Goal: Transaction & Acquisition: Purchase product/service

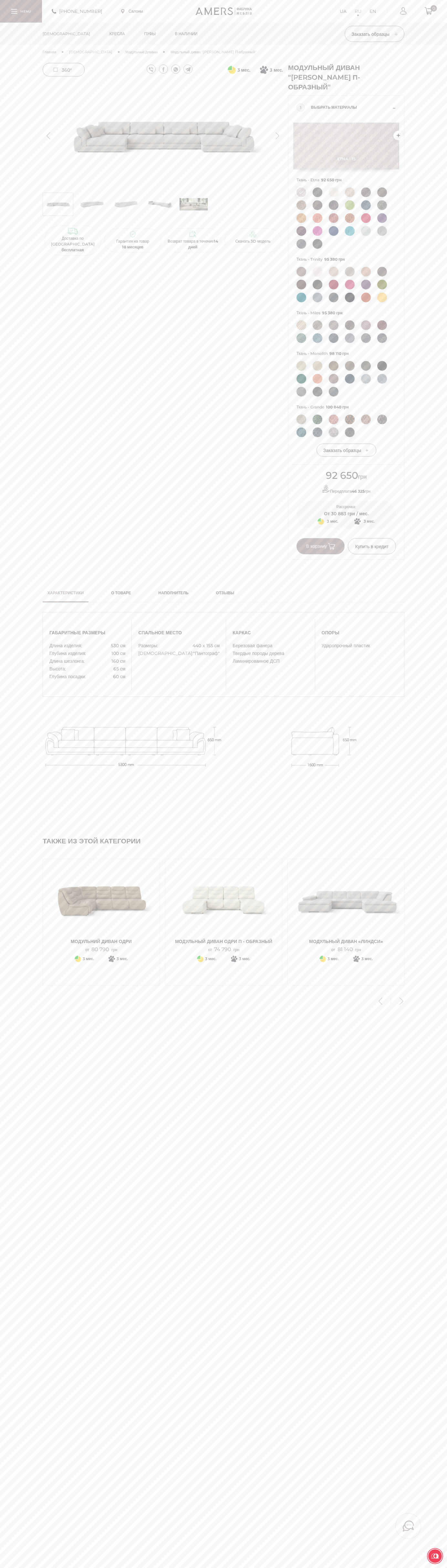
click at [321, 546] on span "В корзину" at bounding box center [320, 546] width 29 height 6
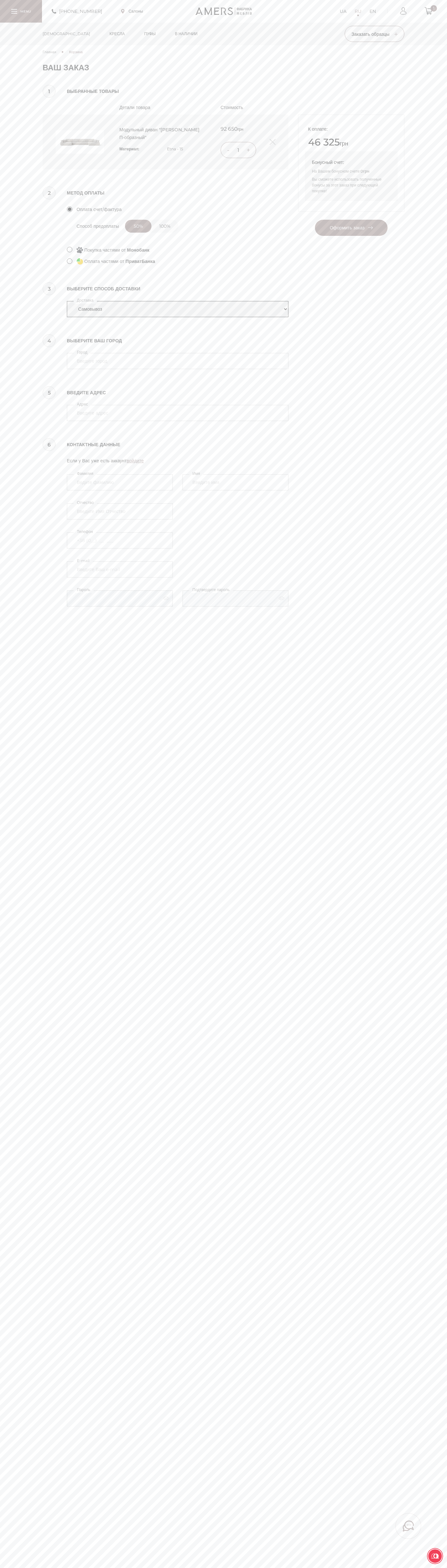
select select "amers-delivery"
click at [177, 361] on input "4070" at bounding box center [177, 360] width 222 height 16
type input "4070"
click at [315, 220] on button "Оформить заказ" at bounding box center [351, 227] width 73 height 16
click at [315, 20] on div "+380737005770 Салоны UA RU EN 1" at bounding box center [223, 11] width 447 height 23
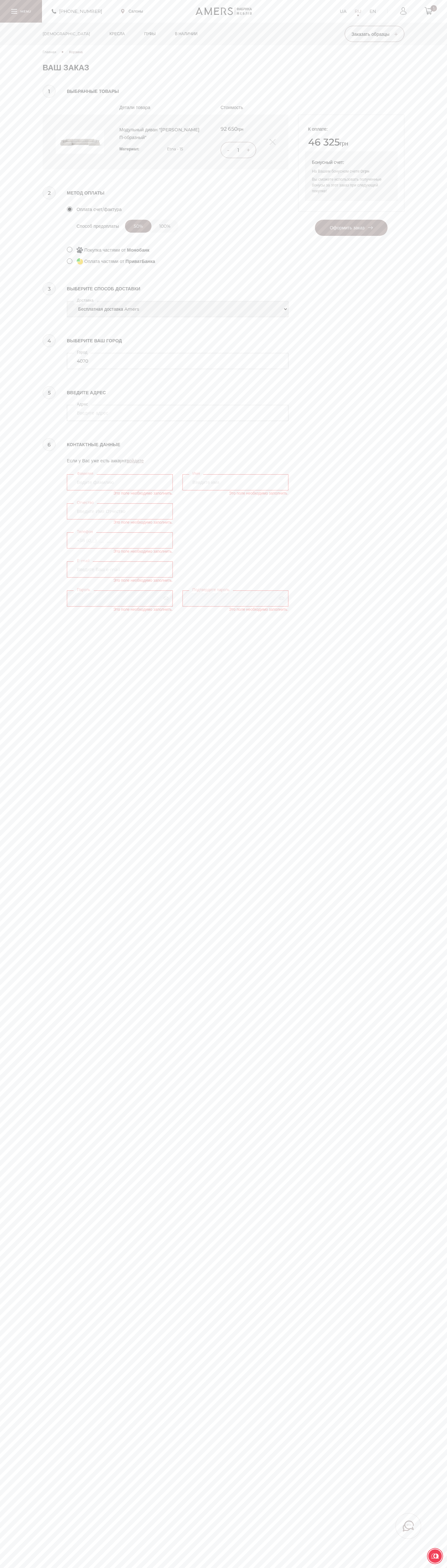
click at [428, 1519] on main "Главная Корзина Ваша корзина пуста! Пожалуйста начните добавлять товары и они п…" at bounding box center [223, 784] width 447 height 1568
click at [141, 1585] on html "Пожалуйста оберните ваш экран +380737005770 Салоны UA RU EN 1 Диваны" at bounding box center [223, 847] width 447 height 1695
click at [31, 1581] on html "Пожалуйста оберните ваш экран +380737005770 Салоны UA RU EN 1 Диваны" at bounding box center [223, 847] width 447 height 1695
click at [177, 361] on input "4070" at bounding box center [177, 360] width 222 height 16
type input "4070"
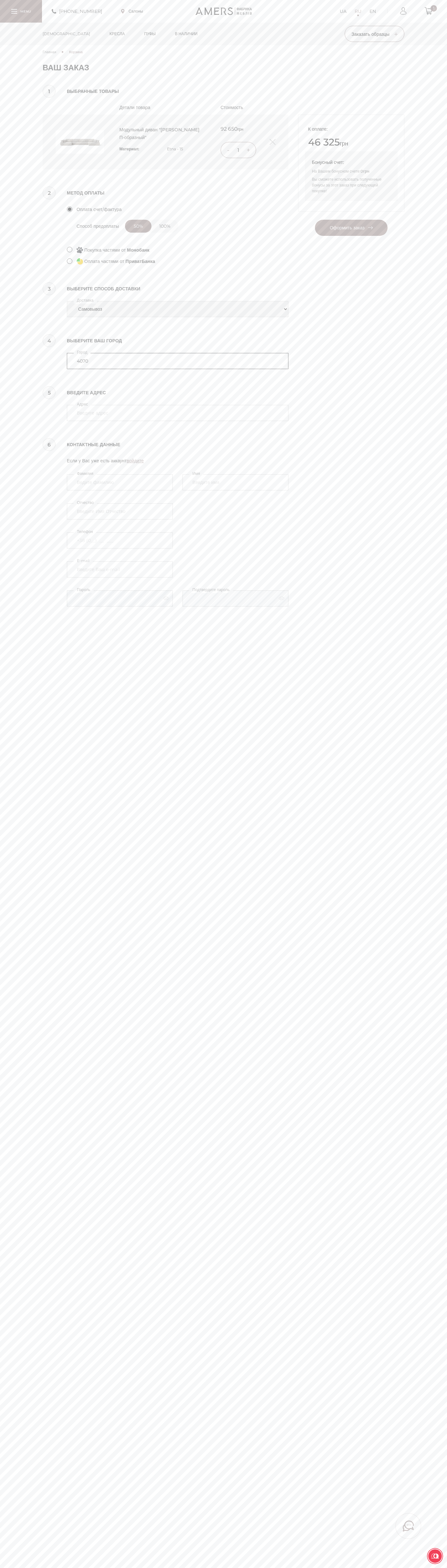
click at [315, 220] on button "Оформить заказ" at bounding box center [351, 227] width 73 height 16
select select "amers-delivery"
type input "[GEOGRAPHIC_DATA]"
type input "Google Ukraine [STREET_ADDRESS]"
type input "Kostenko"
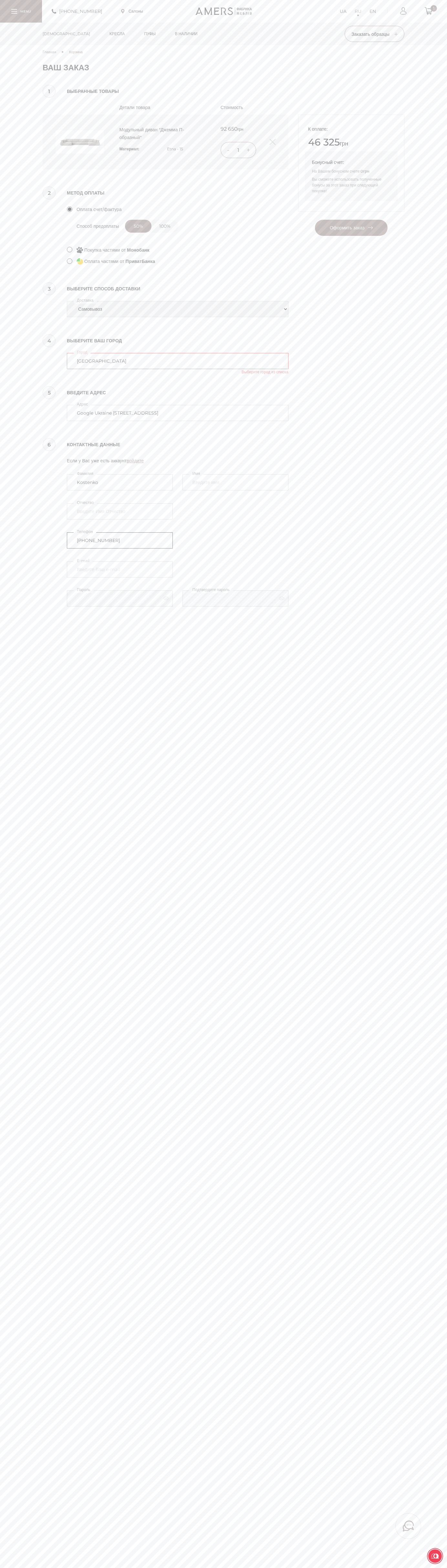
type input "+38 (650) 25 30 000"
type input "johnsmith004@storebotmail.joonix.net"
select select "amers-delivery"
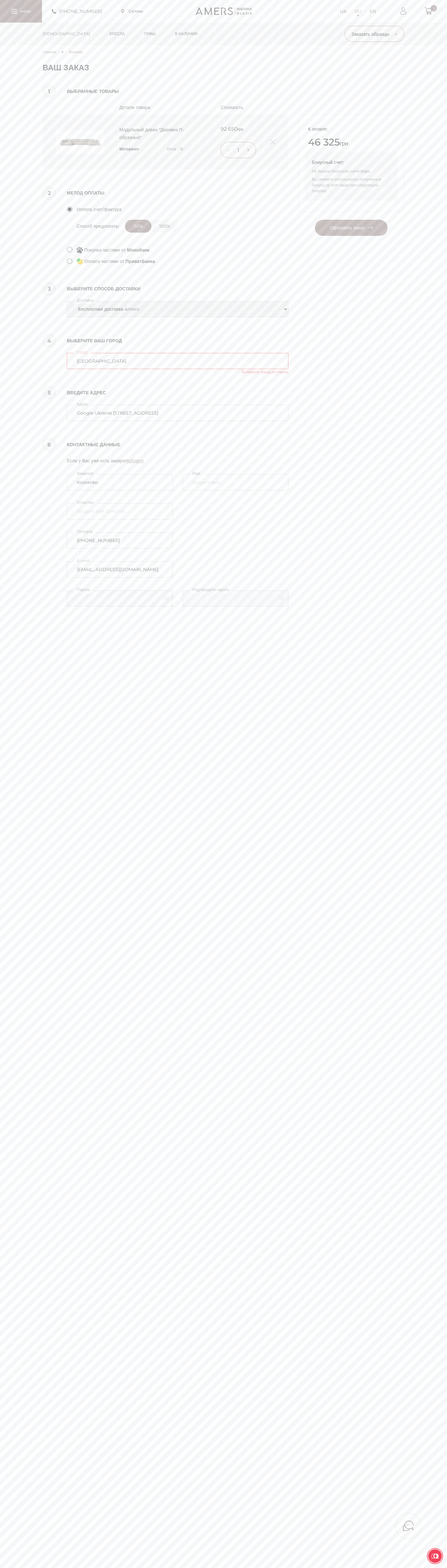
click at [83, 404] on label "Адрес" at bounding box center [82, 404] width 17 height 7
click at [83, 369] on input "kiev" at bounding box center [177, 360] width 222 height 16
click at [423, 15] on div "+380737005770 Салоны UA RU EN 1" at bounding box center [223, 11] width 447 height 23
click at [441, 1419] on main "Главная Корзина Ваша корзина пуста! Пожалуйста начните добавлять товары и они п…" at bounding box center [223, 784] width 447 height 1568
click at [270, 1567] on html "Пожалуйста оберните ваш экран +380737005770 Салоны UA RU EN 1 Диваны" at bounding box center [223, 847] width 447 height 1695
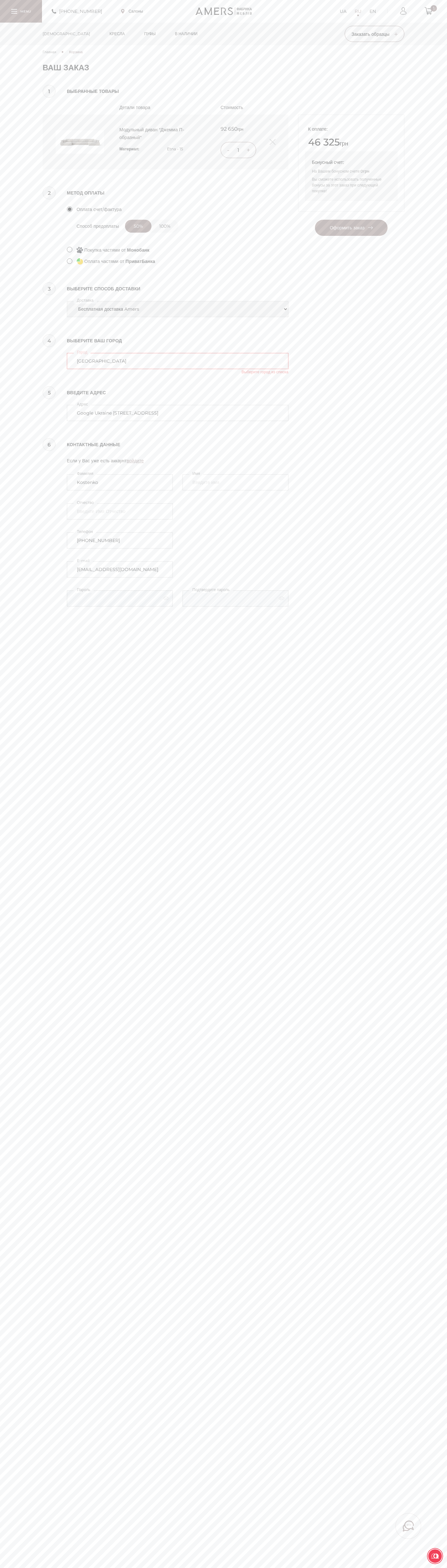
click at [18, 297] on div "Главная Корзина Ваша корзина пуста! Пожалуйста начните добавлять товары и они п…" at bounding box center [223, 332] width 447 height 574
type input "kiev"
type input "Google Ukraine 25B, Sagaydachnogo Str."
type input "Vasyl Kostenko"
type input "Kostenko"
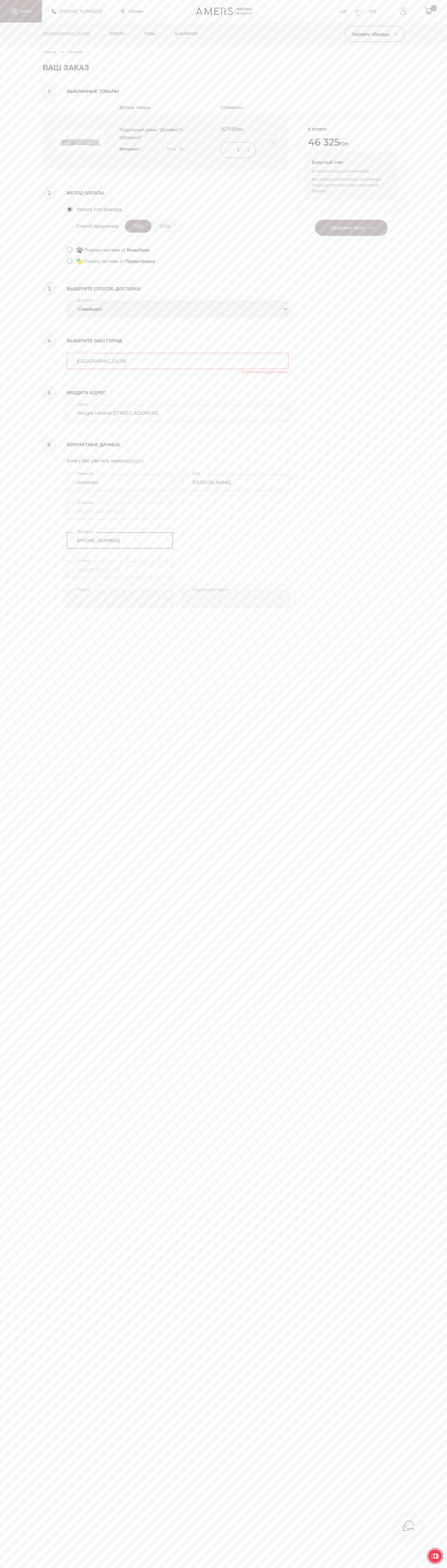
type input "+38 (650) 25 30 000"
type input "johnsmith004@storebotmail.joonix.net"
select select "amers-delivery"
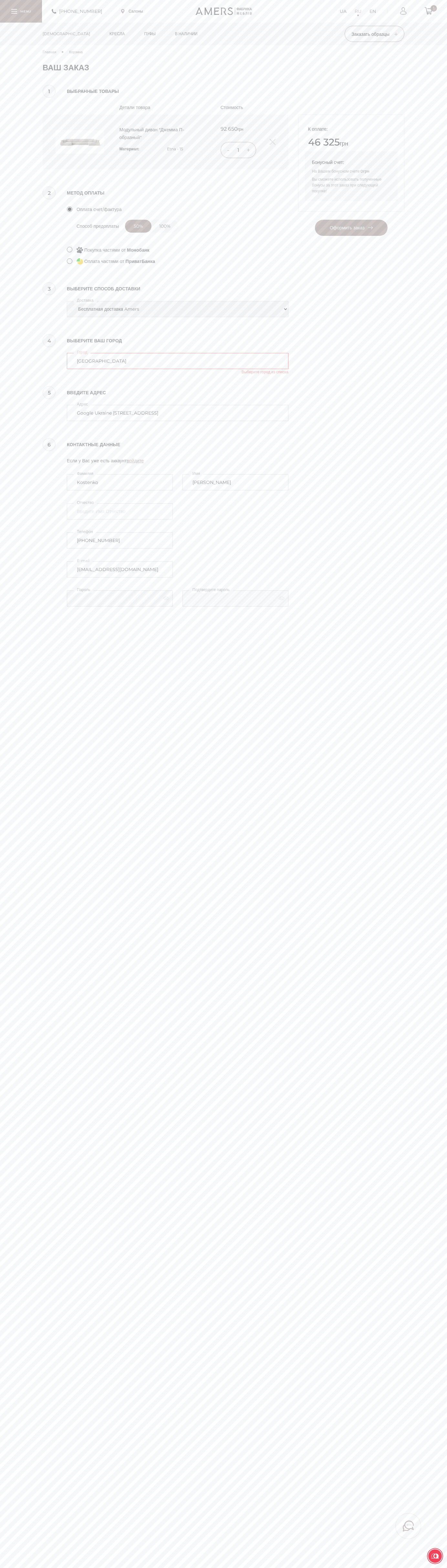
click at [83, 404] on label "Адрес" at bounding box center [82, 404] width 17 height 7
click at [83, 369] on input "kiev" at bounding box center [177, 360] width 222 height 16
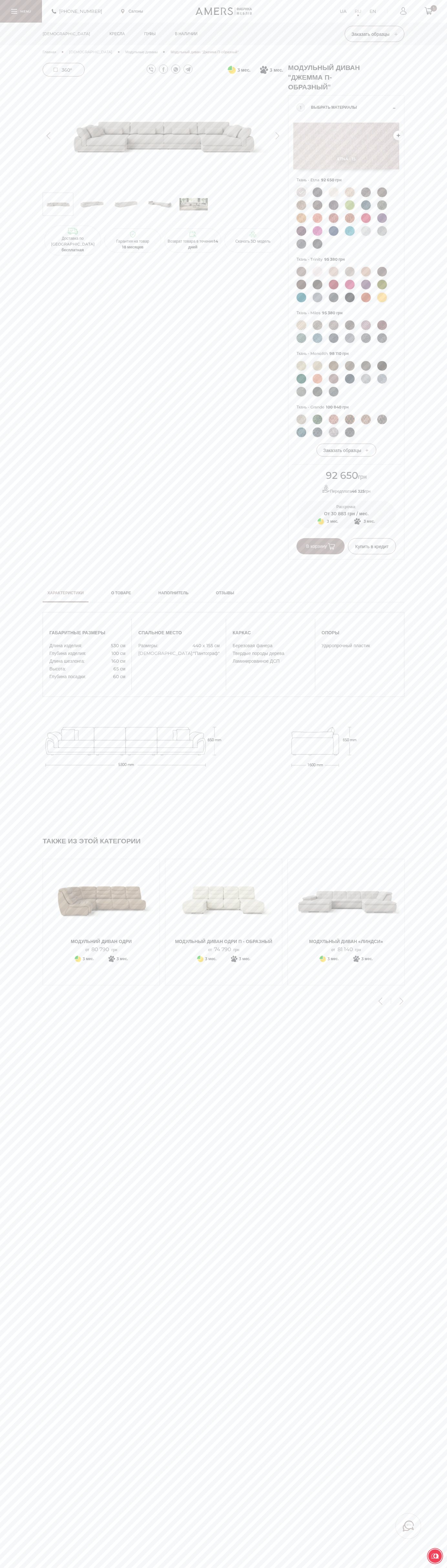
click at [321, 546] on span "В корзину" at bounding box center [320, 546] width 29 height 6
